Goal: Complete application form

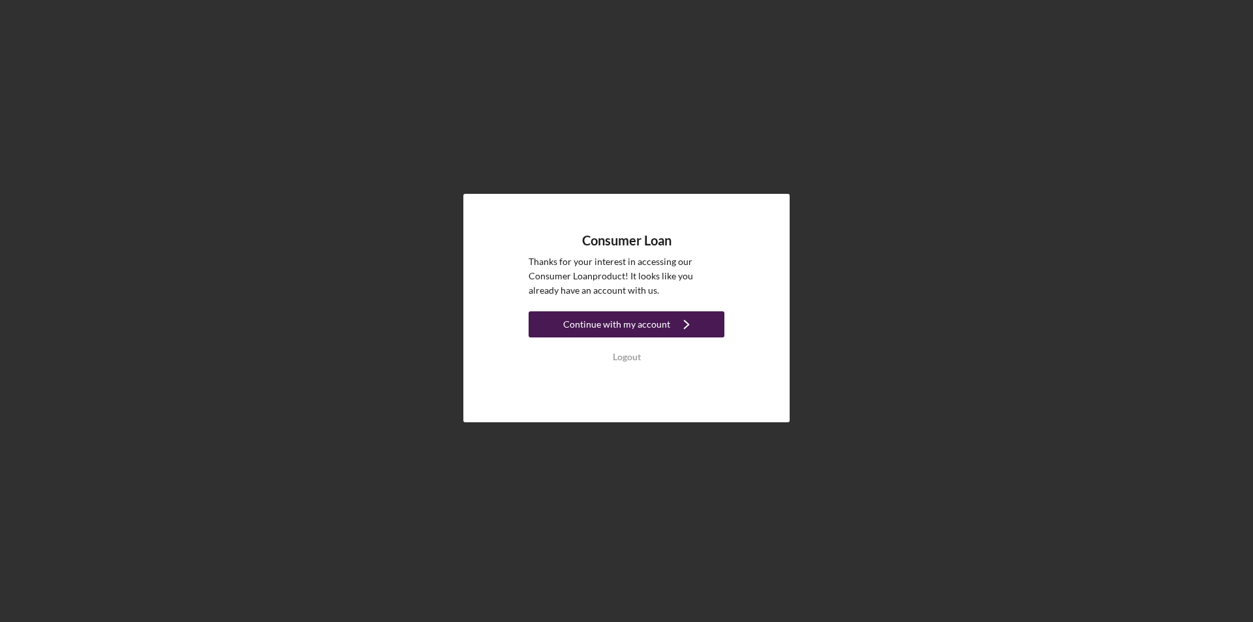
click at [591, 326] on div "Continue with my account" at bounding box center [616, 324] width 107 height 26
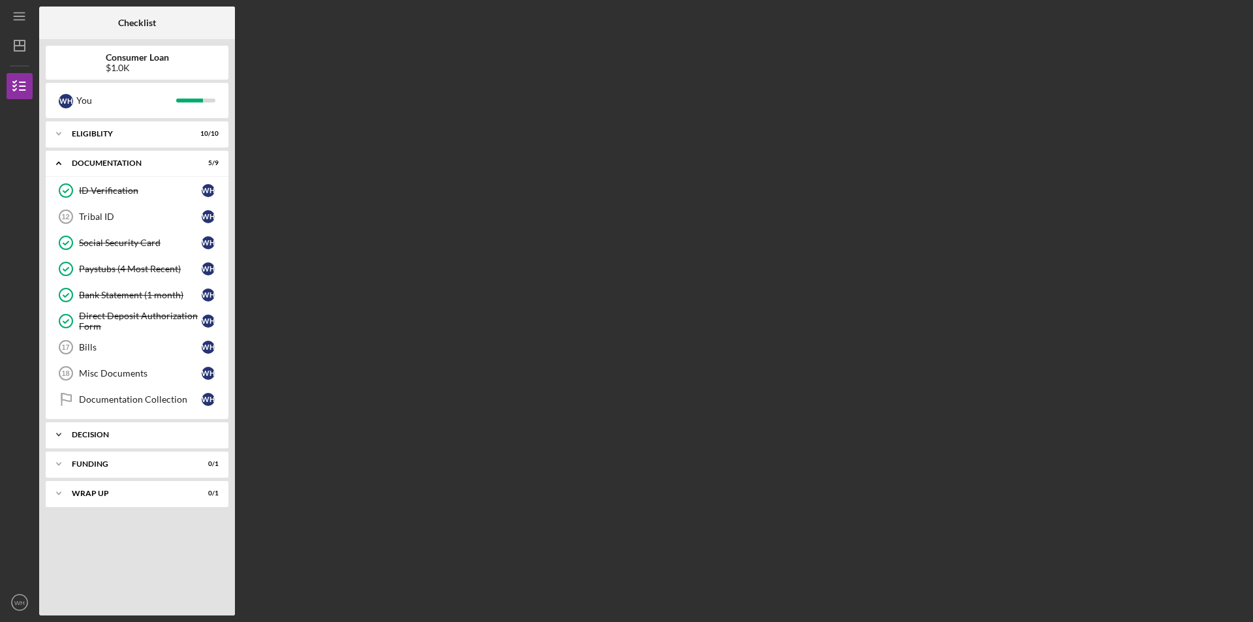
click at [110, 436] on div "Decision" at bounding box center [142, 435] width 140 height 8
click at [110, 434] on div "Decision" at bounding box center [142, 435] width 140 height 8
